Goal: Task Accomplishment & Management: Use online tool/utility

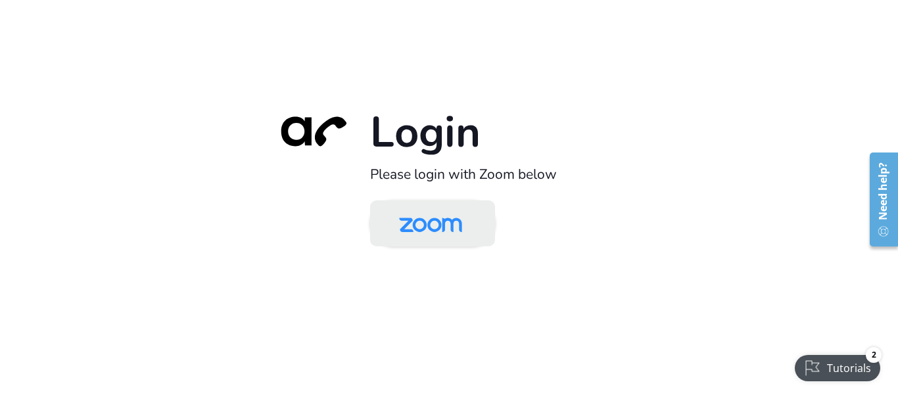
click at [428, 224] on img at bounding box center [430, 224] width 91 height 43
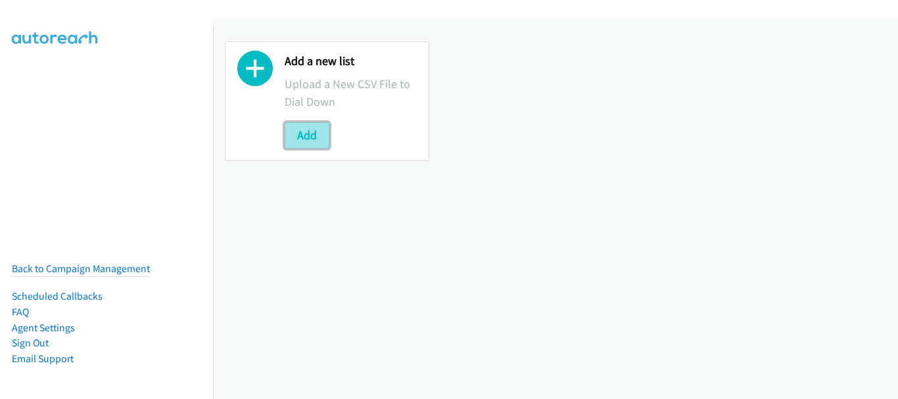
click at [315, 137] on button "Add" at bounding box center [307, 135] width 45 height 26
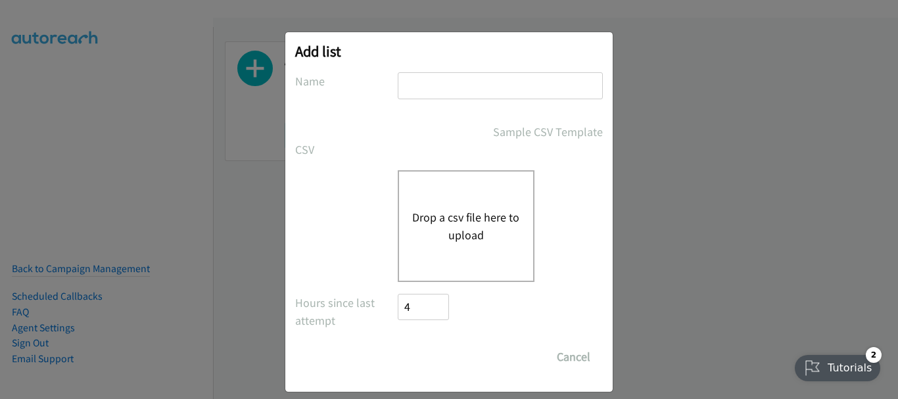
click at [418, 93] on input "text" at bounding box center [500, 85] width 205 height 27
type input "Fortinet ID"
click at [452, 234] on button "Drop a csv file here to upload" at bounding box center [466, 226] width 108 height 36
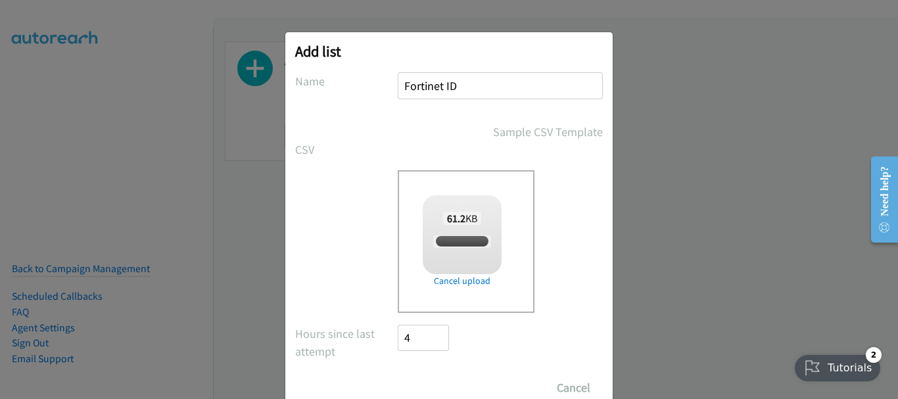
checkbox input "true"
click at [430, 377] on input "Save List" at bounding box center [432, 388] width 69 height 26
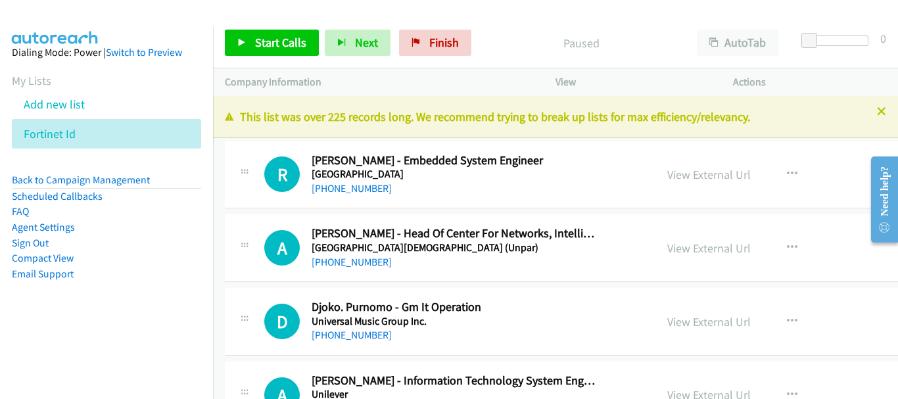
scroll to position [66, 0]
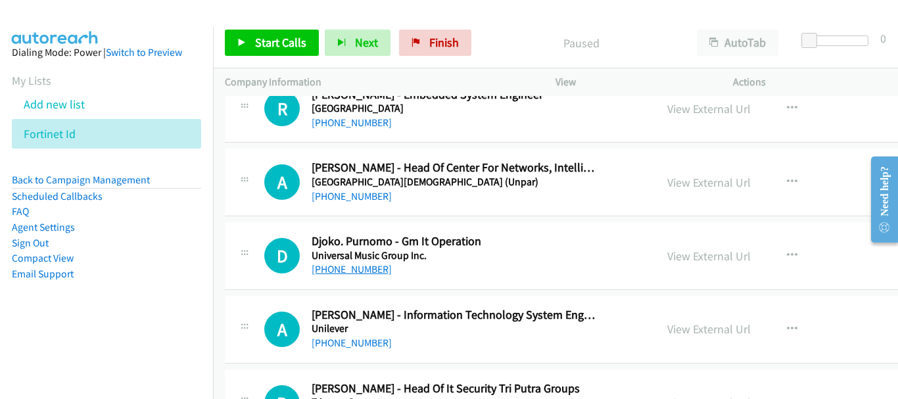
click at [364, 264] on link "[PHONE_NUMBER]" at bounding box center [352, 269] width 80 height 12
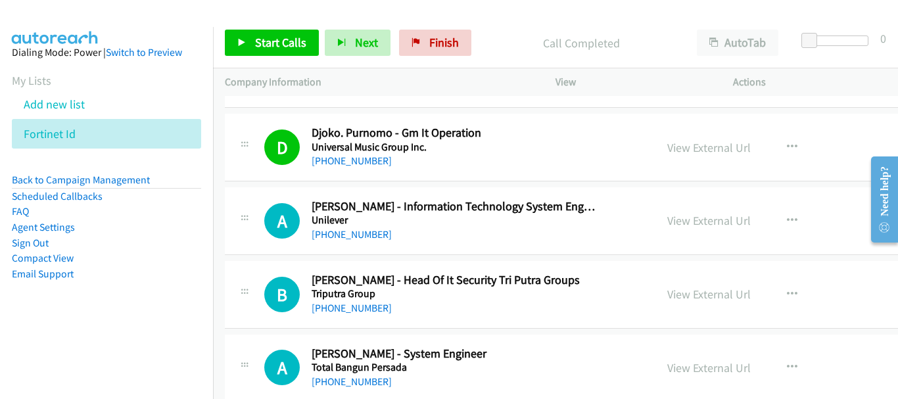
scroll to position [197, 0]
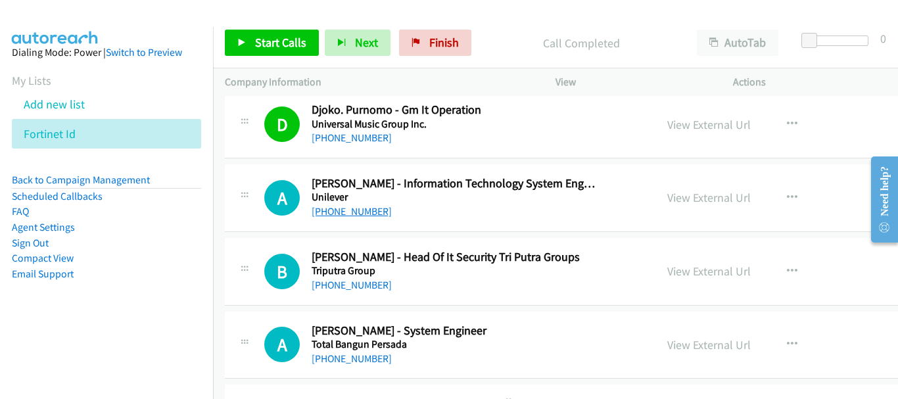
click at [368, 213] on link "[PHONE_NUMBER]" at bounding box center [352, 211] width 80 height 12
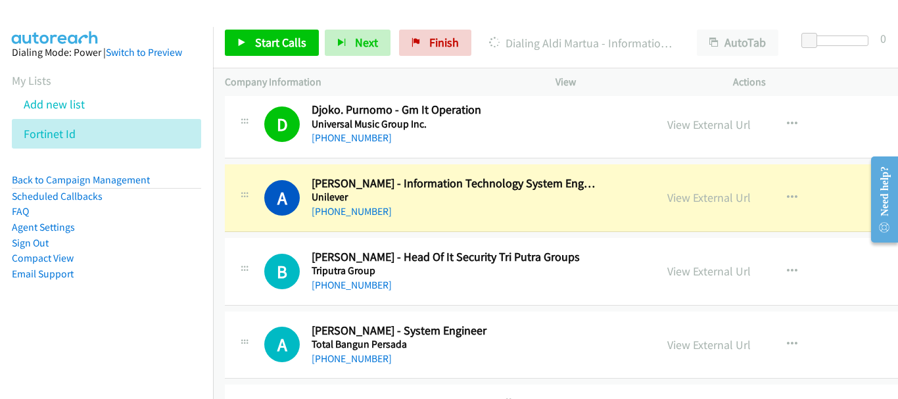
scroll to position [263, 0]
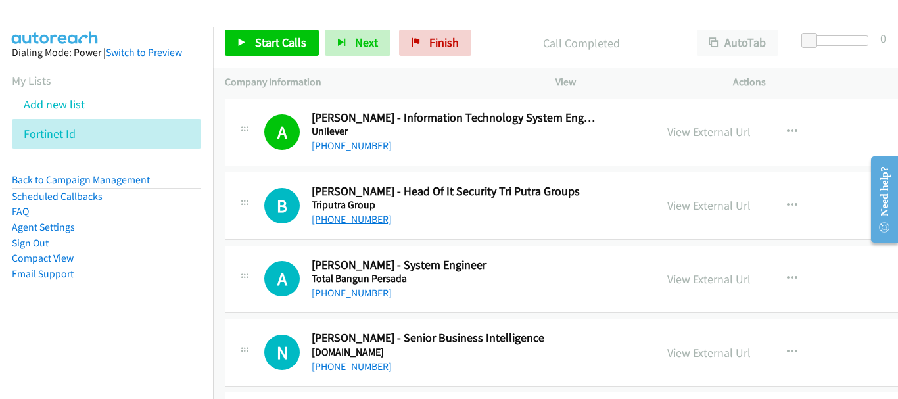
click at [364, 216] on link "[PHONE_NUMBER]" at bounding box center [352, 219] width 80 height 12
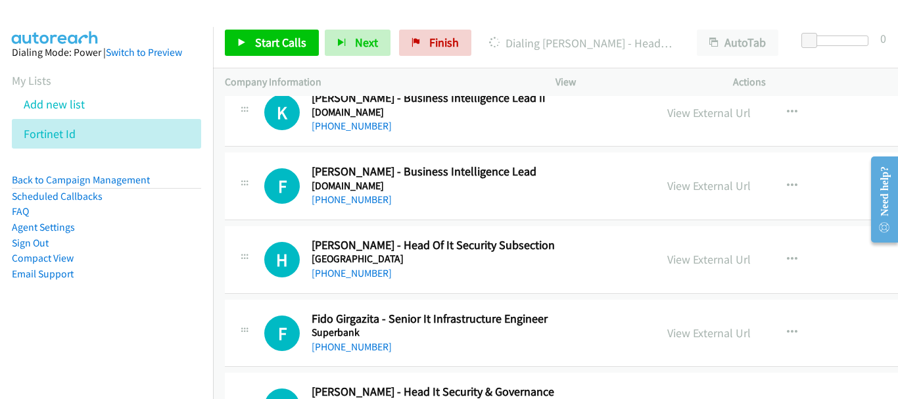
scroll to position [592, 0]
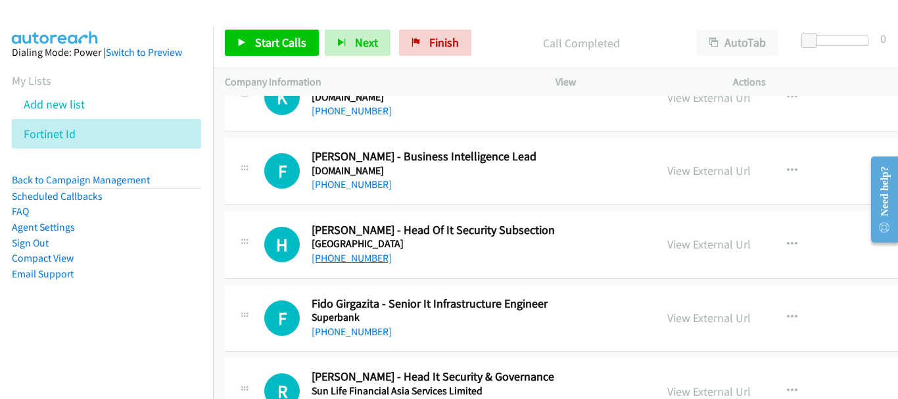
click at [360, 257] on link "[PHONE_NUMBER]" at bounding box center [352, 258] width 80 height 12
click at [364, 333] on link "[PHONE_NUMBER]" at bounding box center [352, 332] width 80 height 12
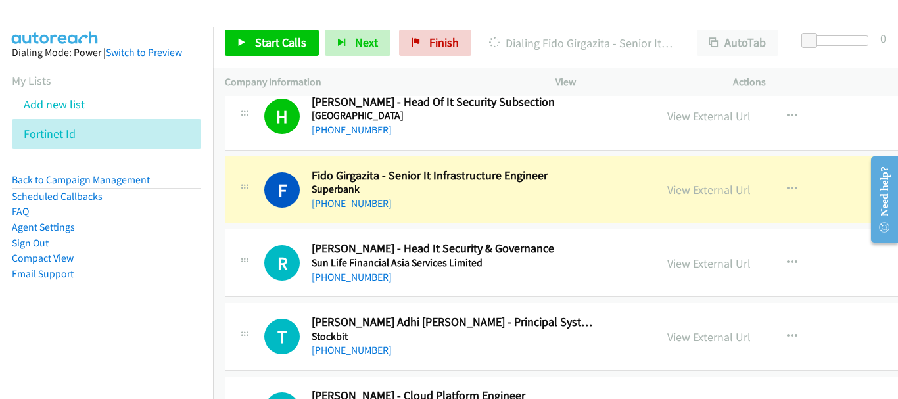
scroll to position [723, 0]
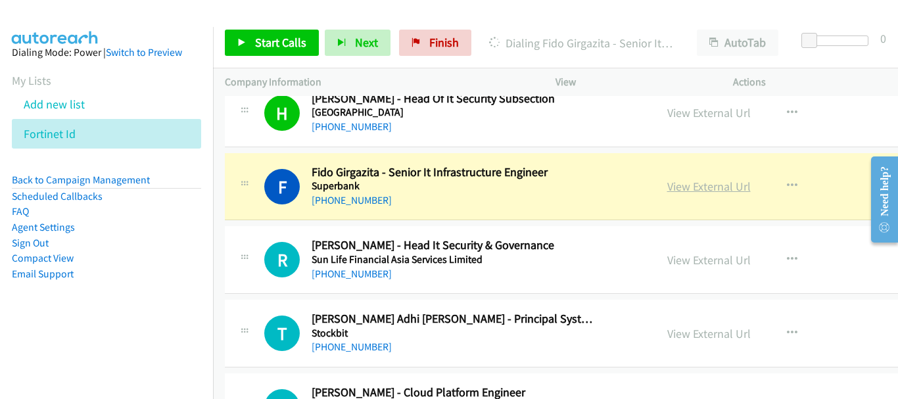
click at [679, 191] on link "View External Url" at bounding box center [709, 186] width 84 height 15
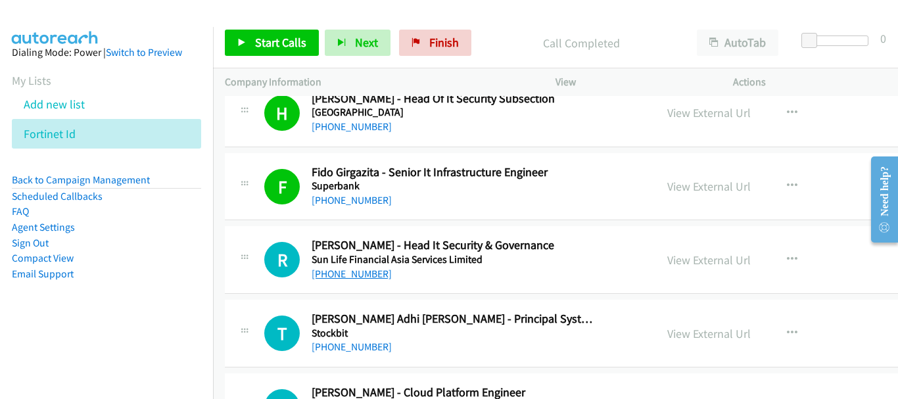
click at [358, 276] on link "[PHONE_NUMBER]" at bounding box center [352, 274] width 80 height 12
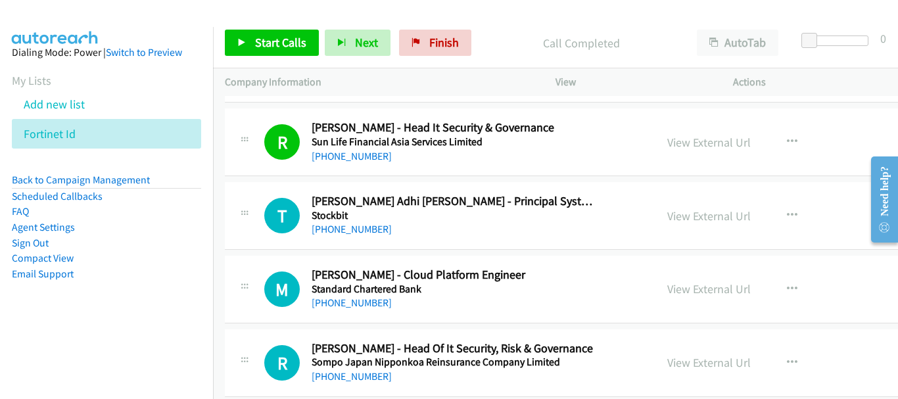
scroll to position [855, 0]
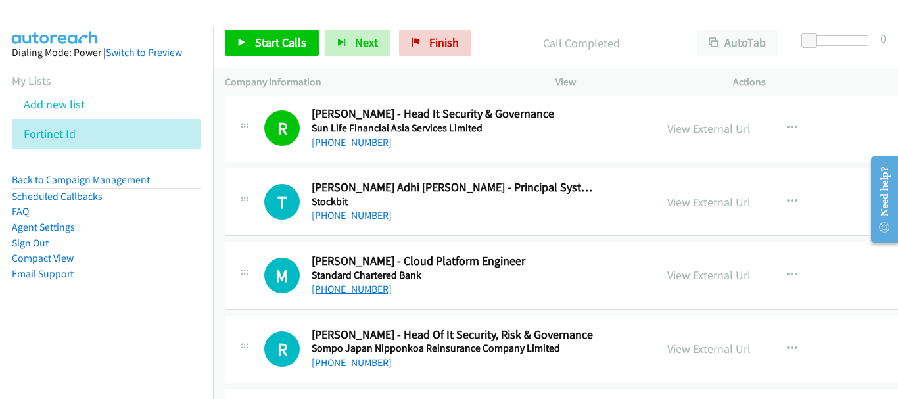
click at [374, 289] on link "[PHONE_NUMBER]" at bounding box center [352, 289] width 80 height 12
click at [333, 370] on div "[PHONE_NUMBER]" at bounding box center [454, 363] width 284 height 16
click at [333, 365] on link "[PHONE_NUMBER]" at bounding box center [352, 362] width 80 height 12
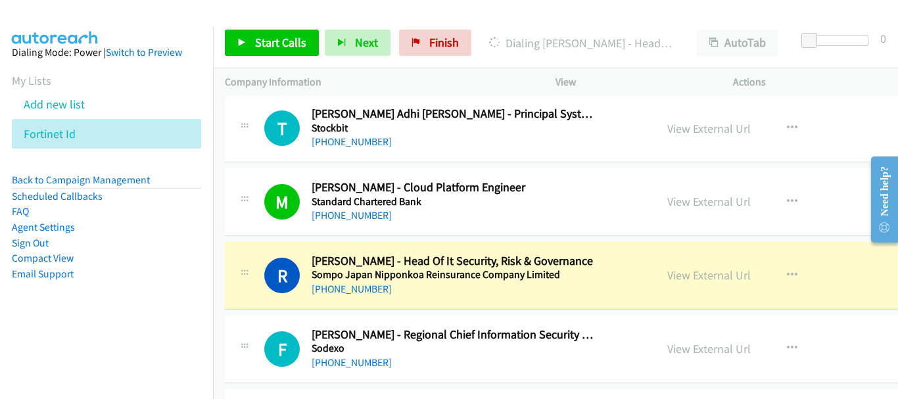
scroll to position [986, 0]
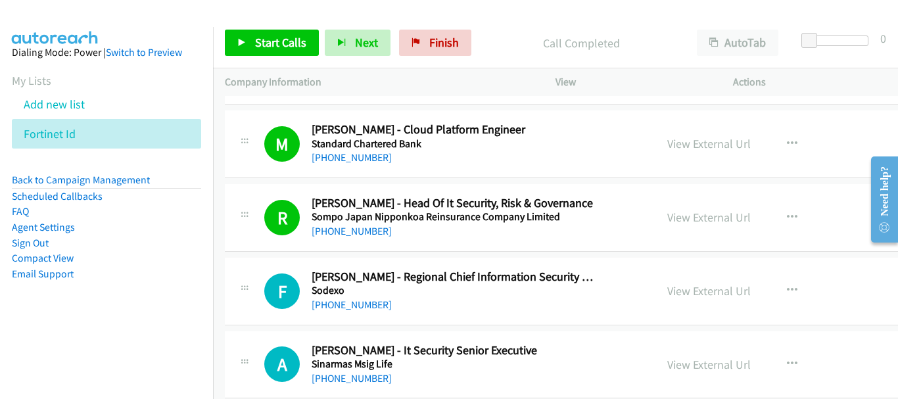
click at [338, 297] on div "[PHONE_NUMBER]" at bounding box center [454, 305] width 284 height 16
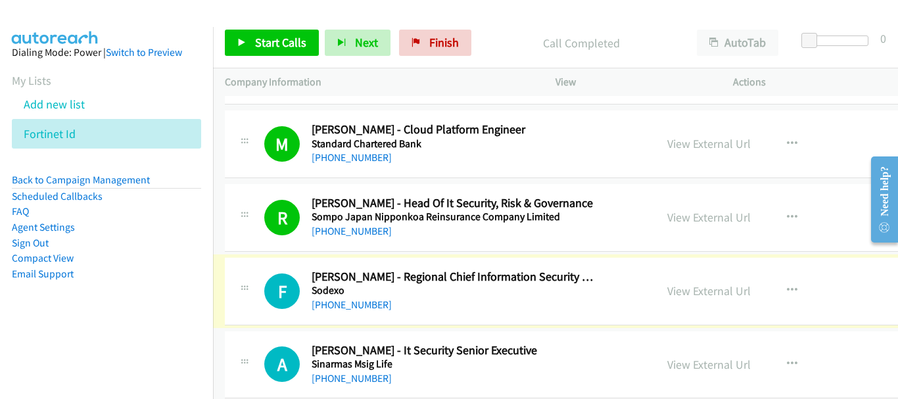
click at [338, 305] on link "[PHONE_NUMBER]" at bounding box center [352, 305] width 80 height 12
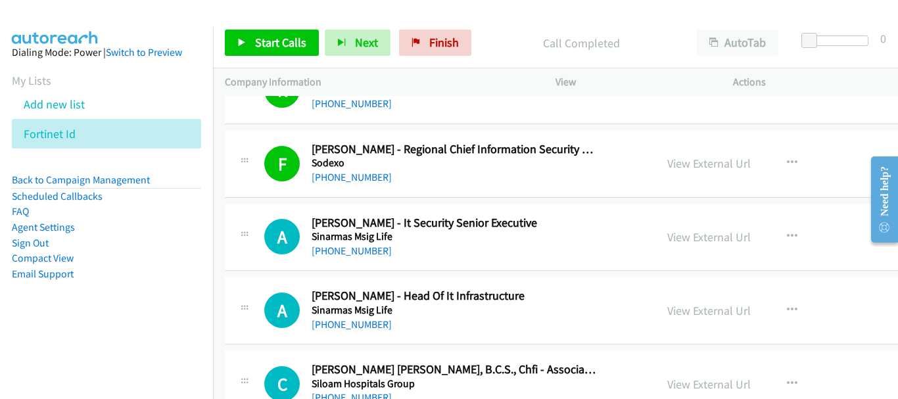
scroll to position [1118, 0]
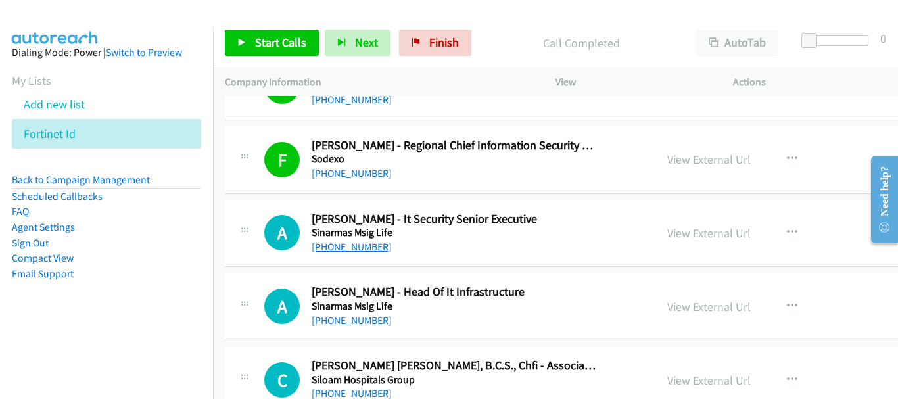
click at [379, 241] on link "[PHONE_NUMBER]" at bounding box center [352, 247] width 80 height 12
click at [376, 316] on link "[PHONE_NUMBER]" at bounding box center [352, 320] width 80 height 12
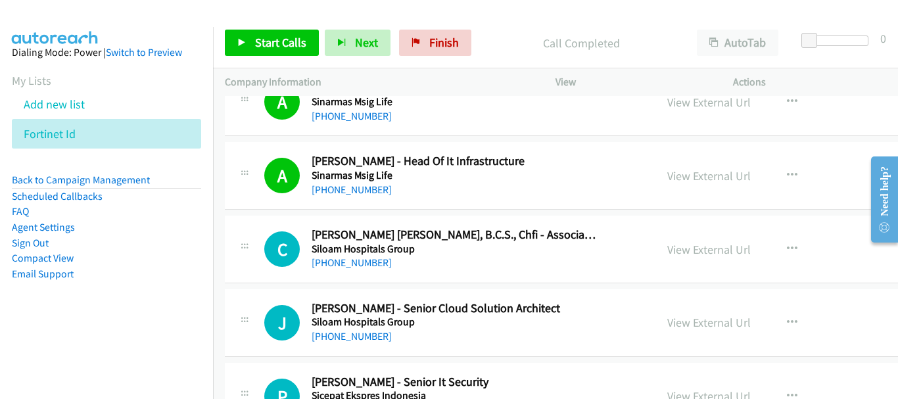
scroll to position [1249, 0]
click at [391, 268] on link "[PHONE_NUMBER]" at bounding box center [352, 262] width 80 height 12
click at [385, 338] on link "[PHONE_NUMBER]" at bounding box center [352, 335] width 80 height 12
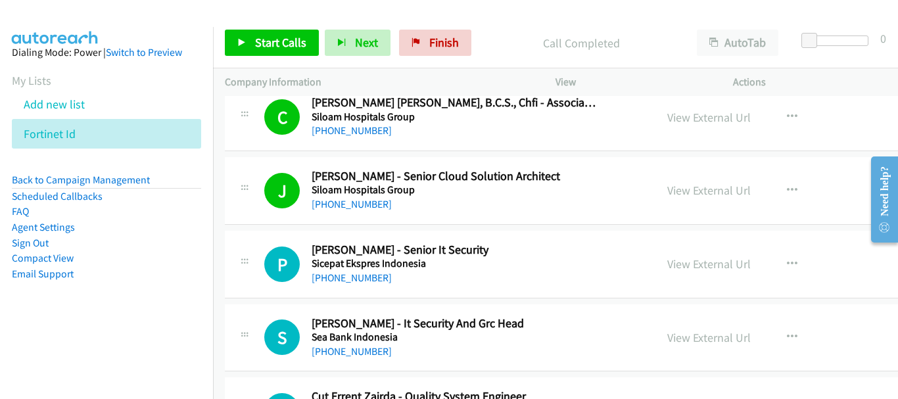
scroll to position [1447, 0]
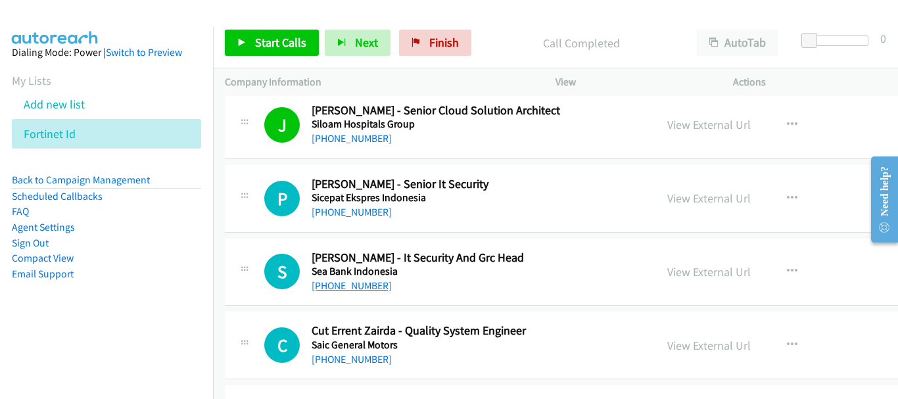
click at [355, 285] on link "[PHONE_NUMBER]" at bounding box center [352, 285] width 80 height 12
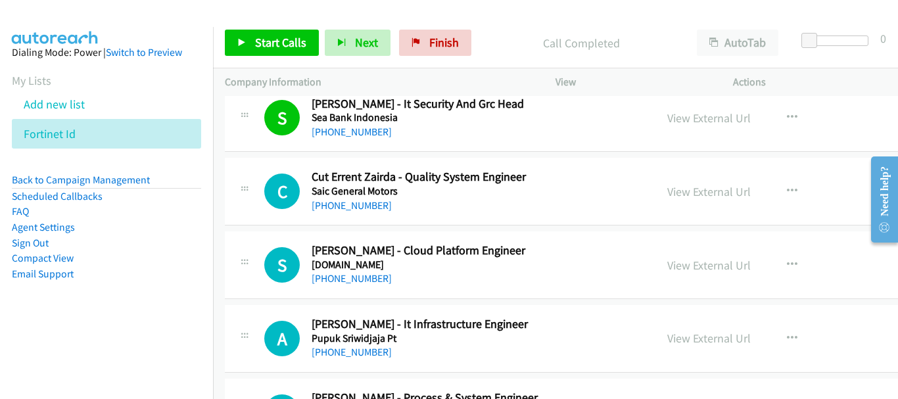
scroll to position [1710, 0]
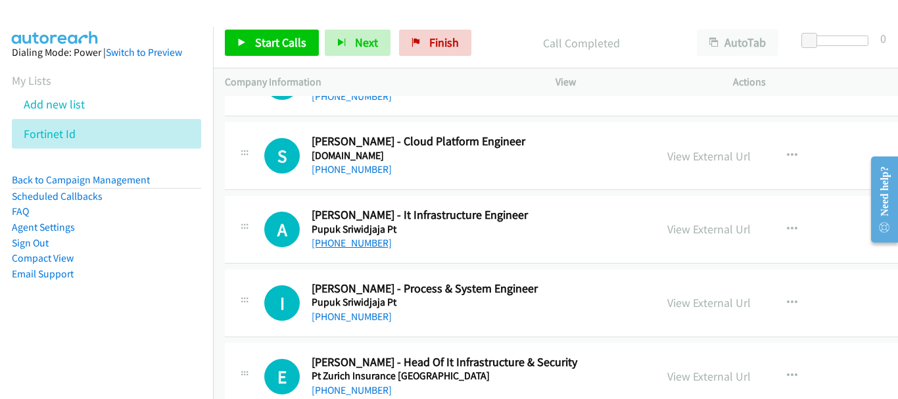
click at [329, 241] on link "[PHONE_NUMBER]" at bounding box center [352, 243] width 80 height 12
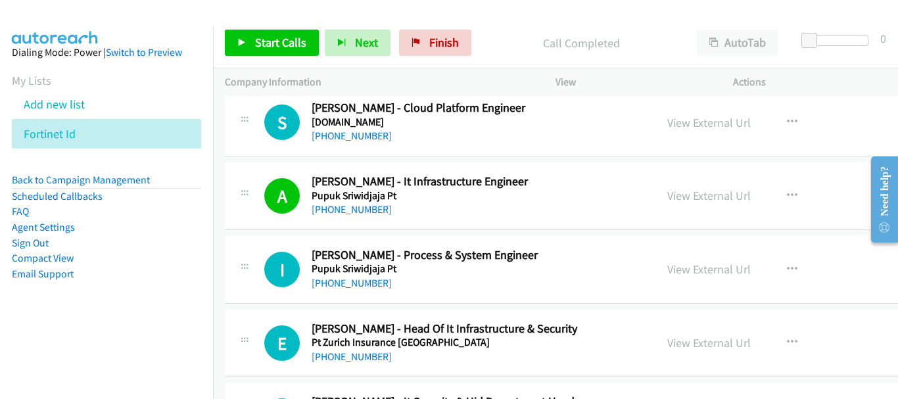
scroll to position [1776, 0]
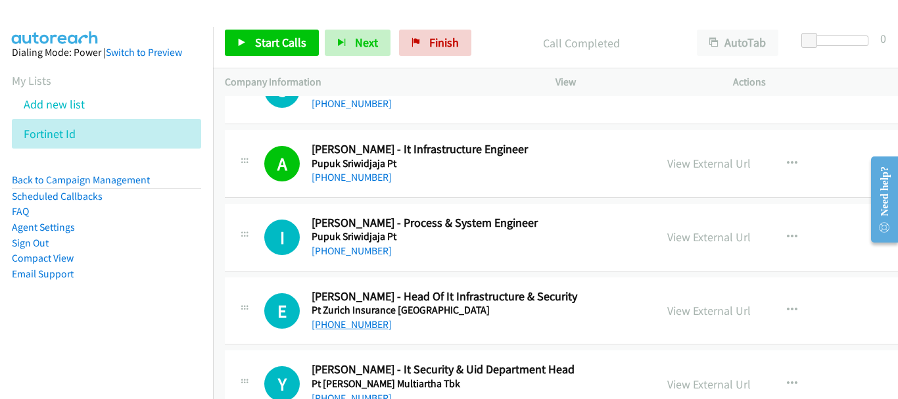
click at [360, 328] on link "[PHONE_NUMBER]" at bounding box center [352, 324] width 80 height 12
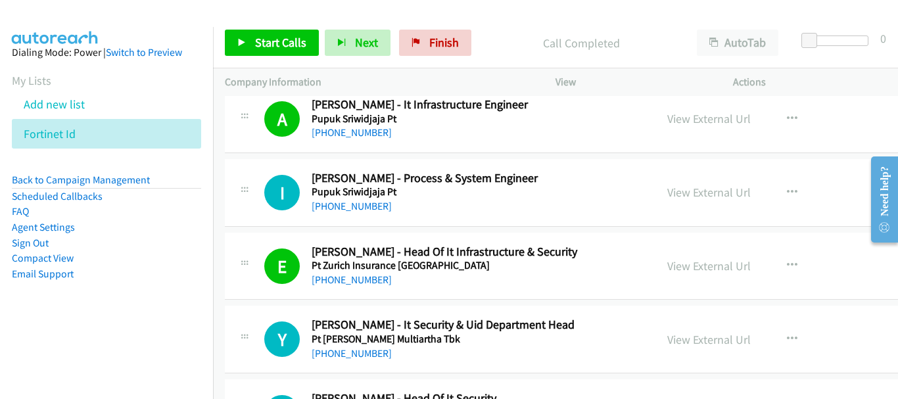
scroll to position [1841, 0]
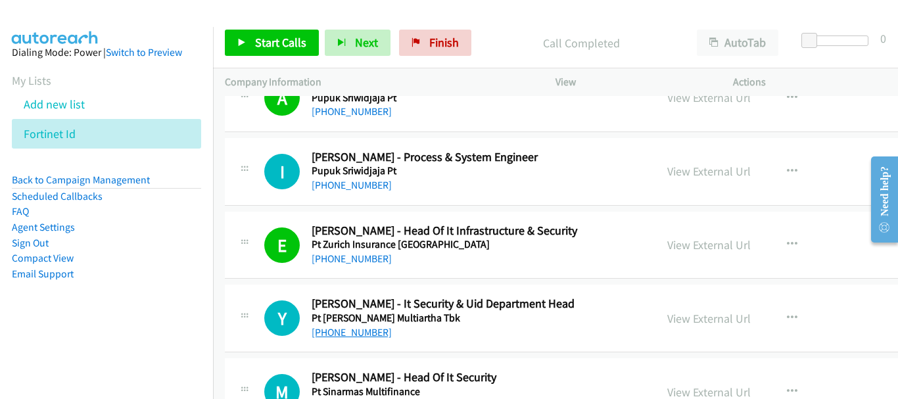
click at [370, 331] on link "[PHONE_NUMBER]" at bounding box center [352, 332] width 80 height 12
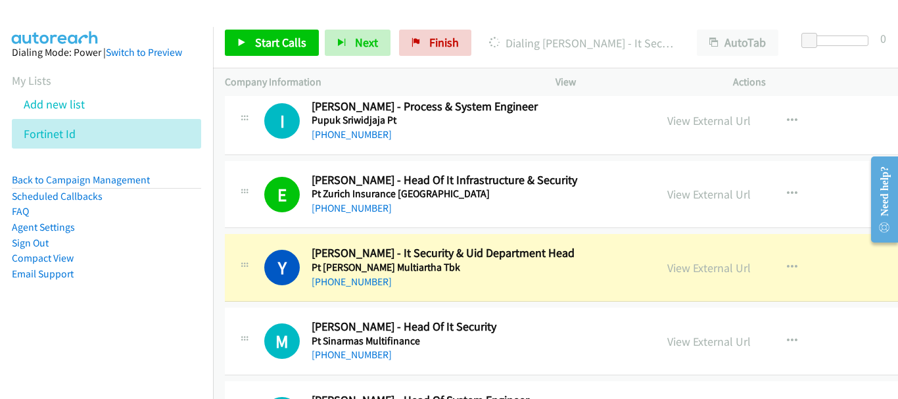
scroll to position [1907, 0]
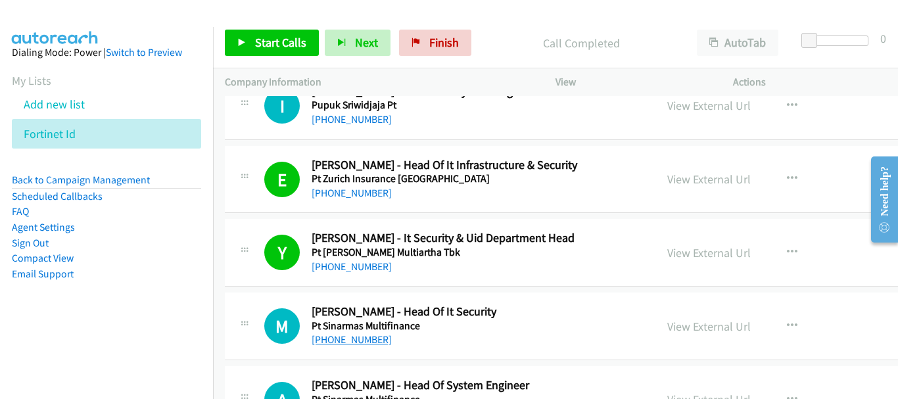
click at [366, 336] on link "[PHONE_NUMBER]" at bounding box center [352, 339] width 80 height 12
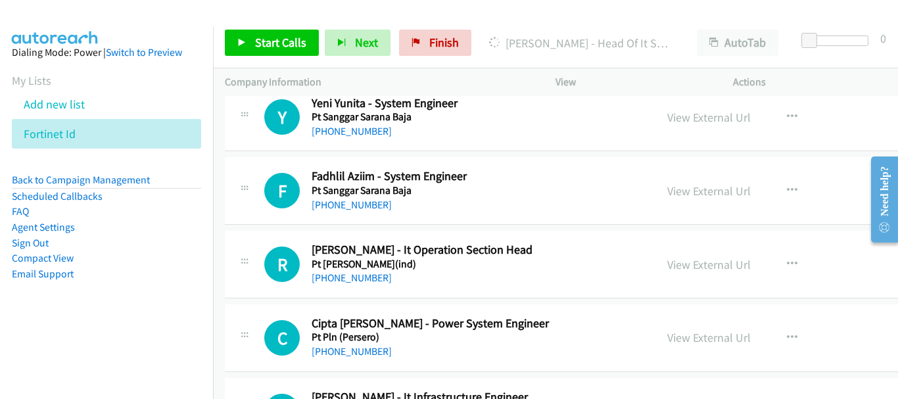
scroll to position [2433, 0]
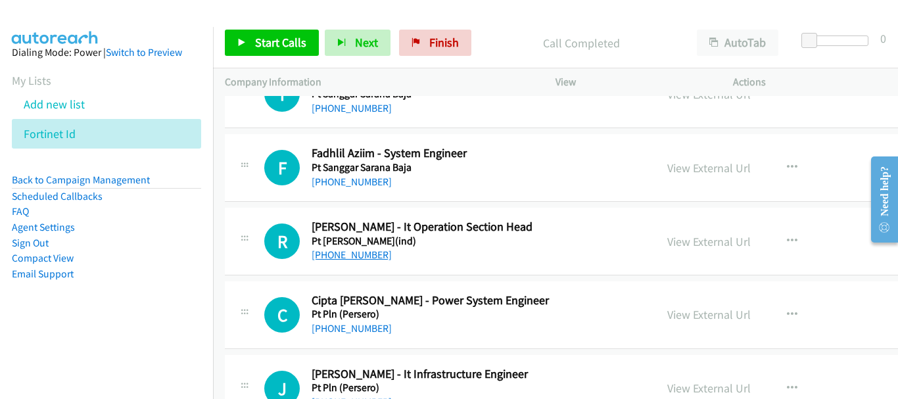
click at [370, 255] on link "[PHONE_NUMBER]" at bounding box center [352, 255] width 80 height 12
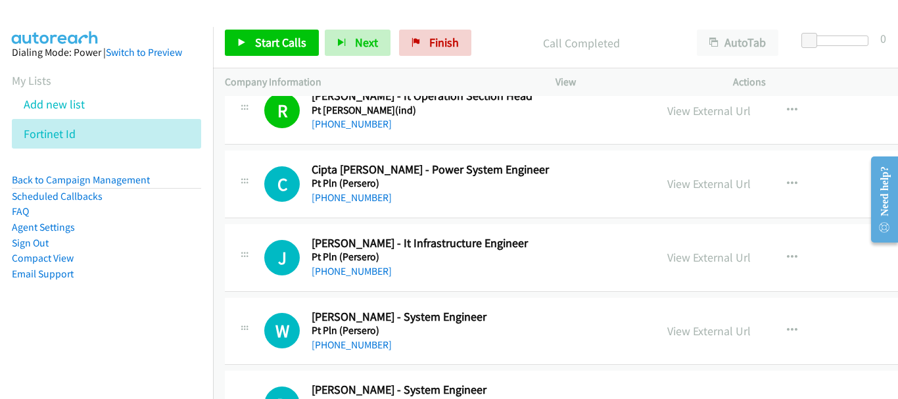
scroll to position [2565, 0]
click at [361, 275] on link "[PHONE_NUMBER]" at bounding box center [352, 270] width 80 height 12
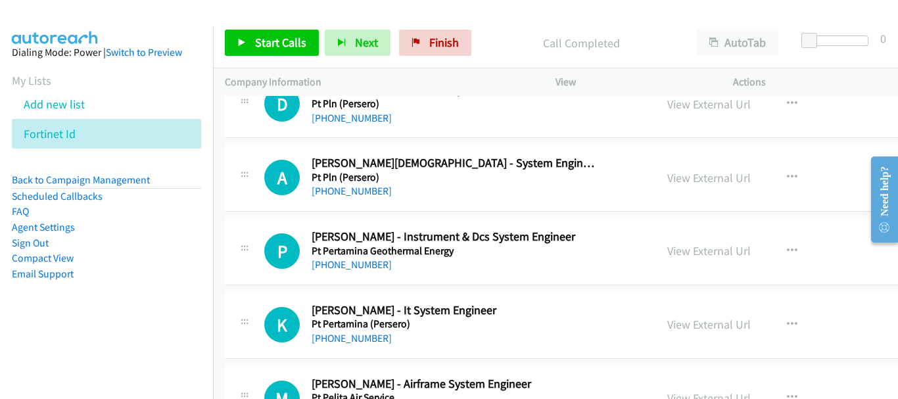
scroll to position [2894, 0]
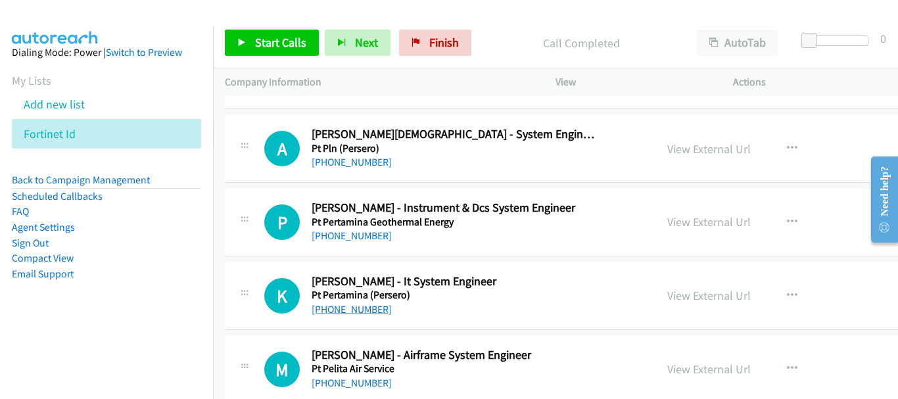
click at [364, 310] on link "[PHONE_NUMBER]" at bounding box center [352, 309] width 80 height 12
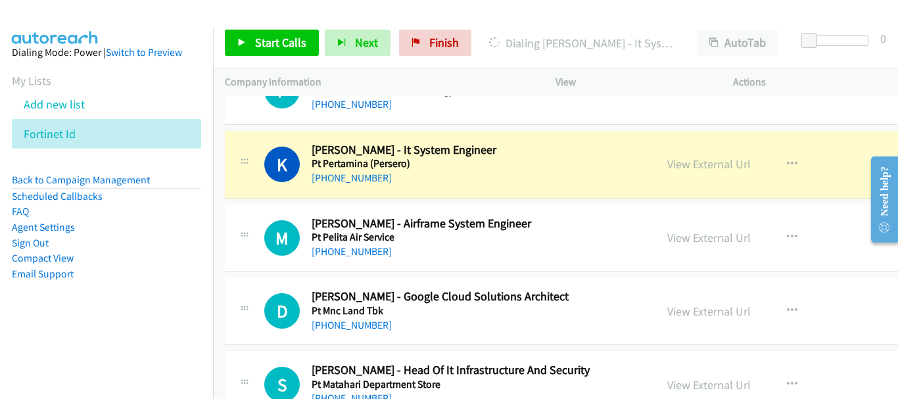
scroll to position [3091, 0]
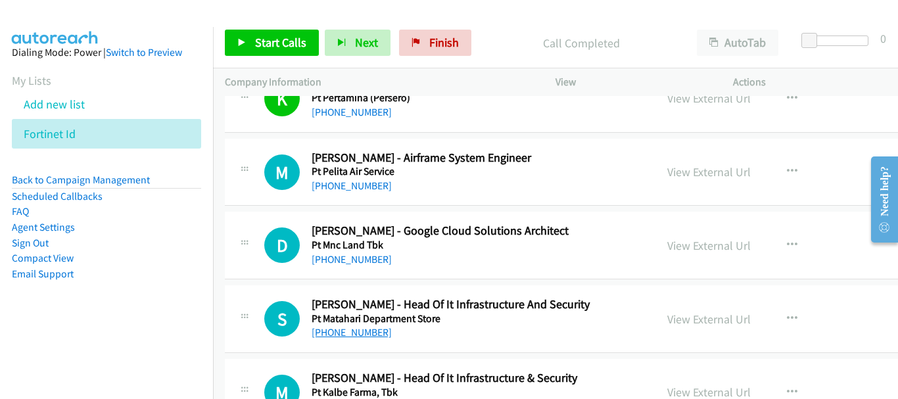
click at [364, 334] on link "[PHONE_NUMBER]" at bounding box center [352, 332] width 80 height 12
